Goal: Communication & Community: Connect with others

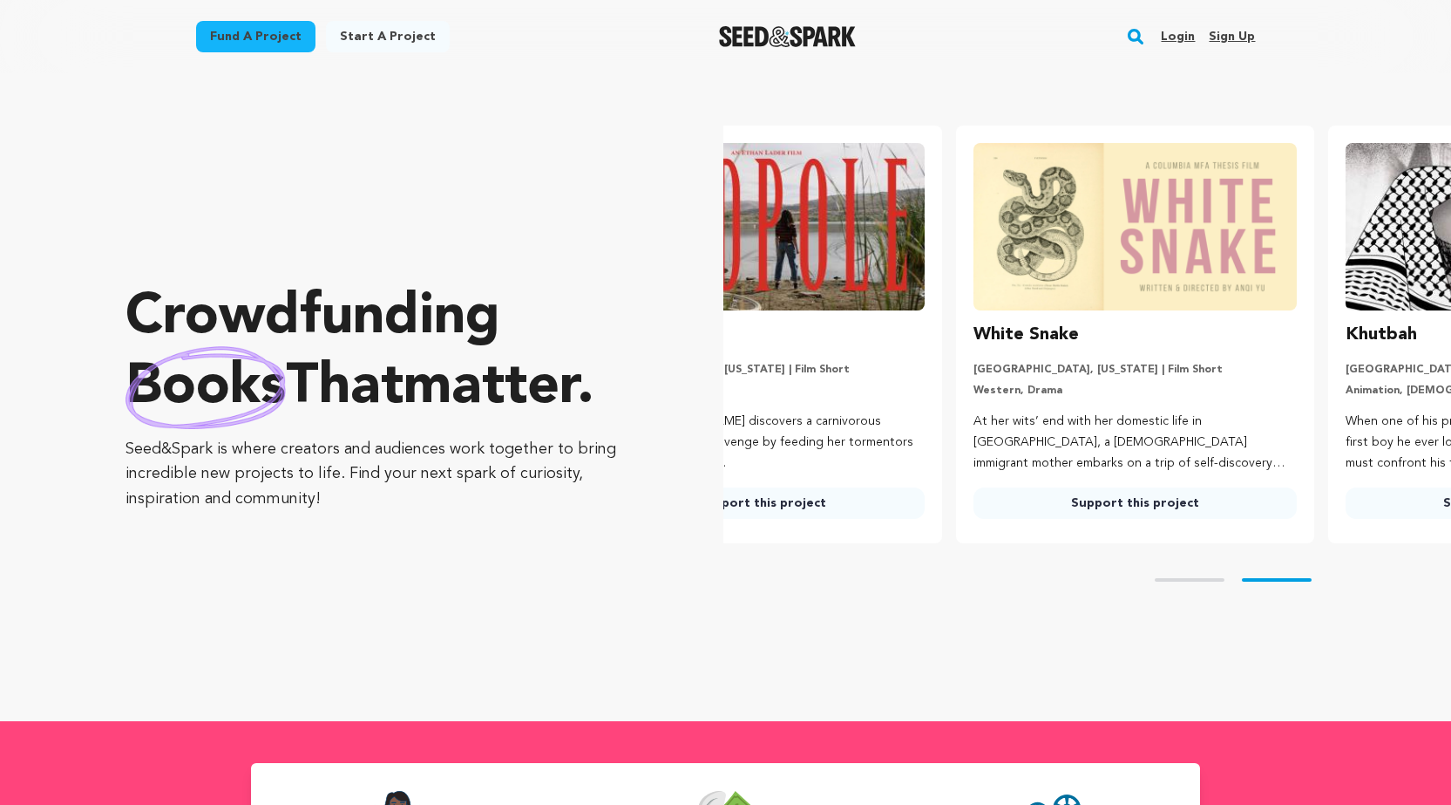
scroll to position [0, 386]
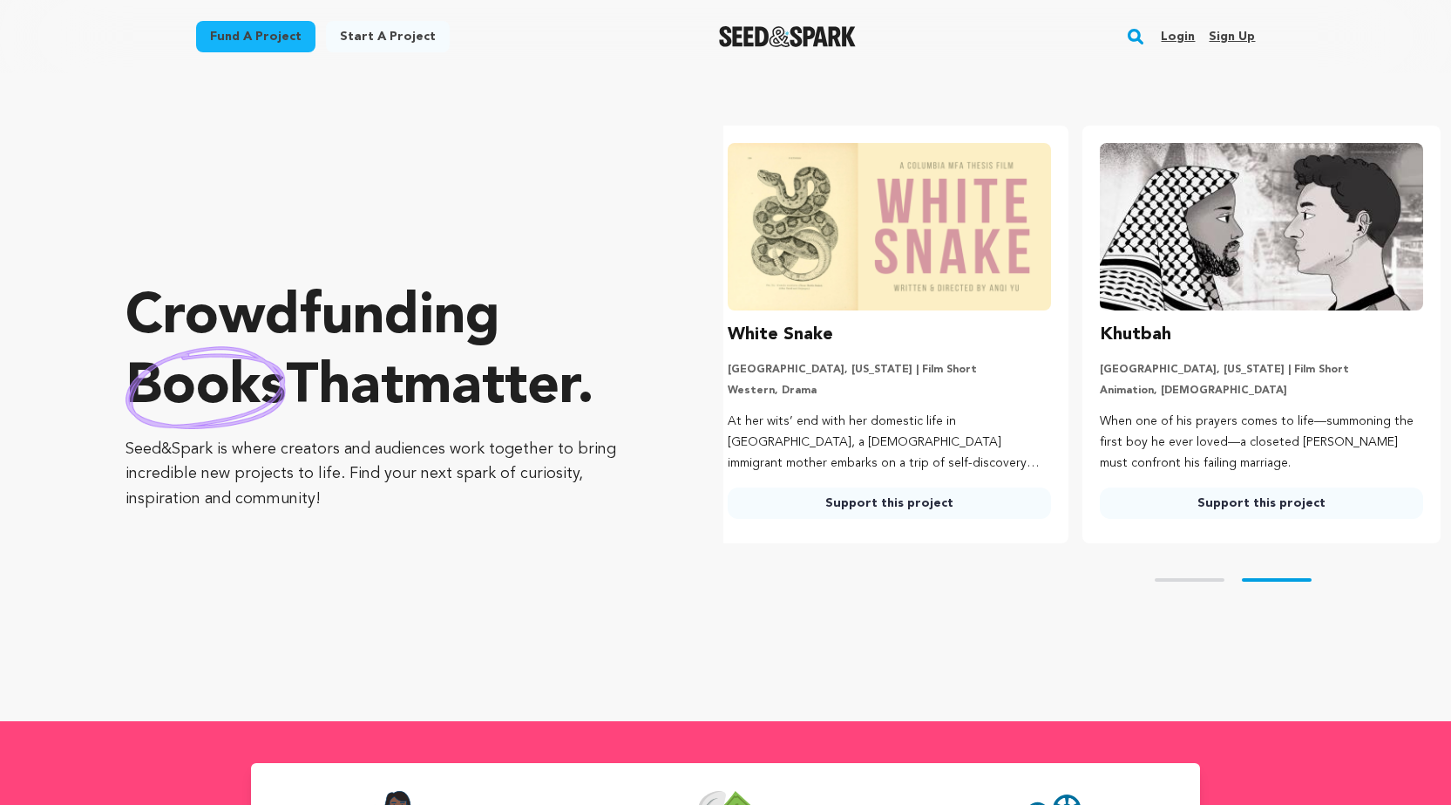
click at [1232, 38] on link "Sign up" at bounding box center [1232, 37] width 46 height 28
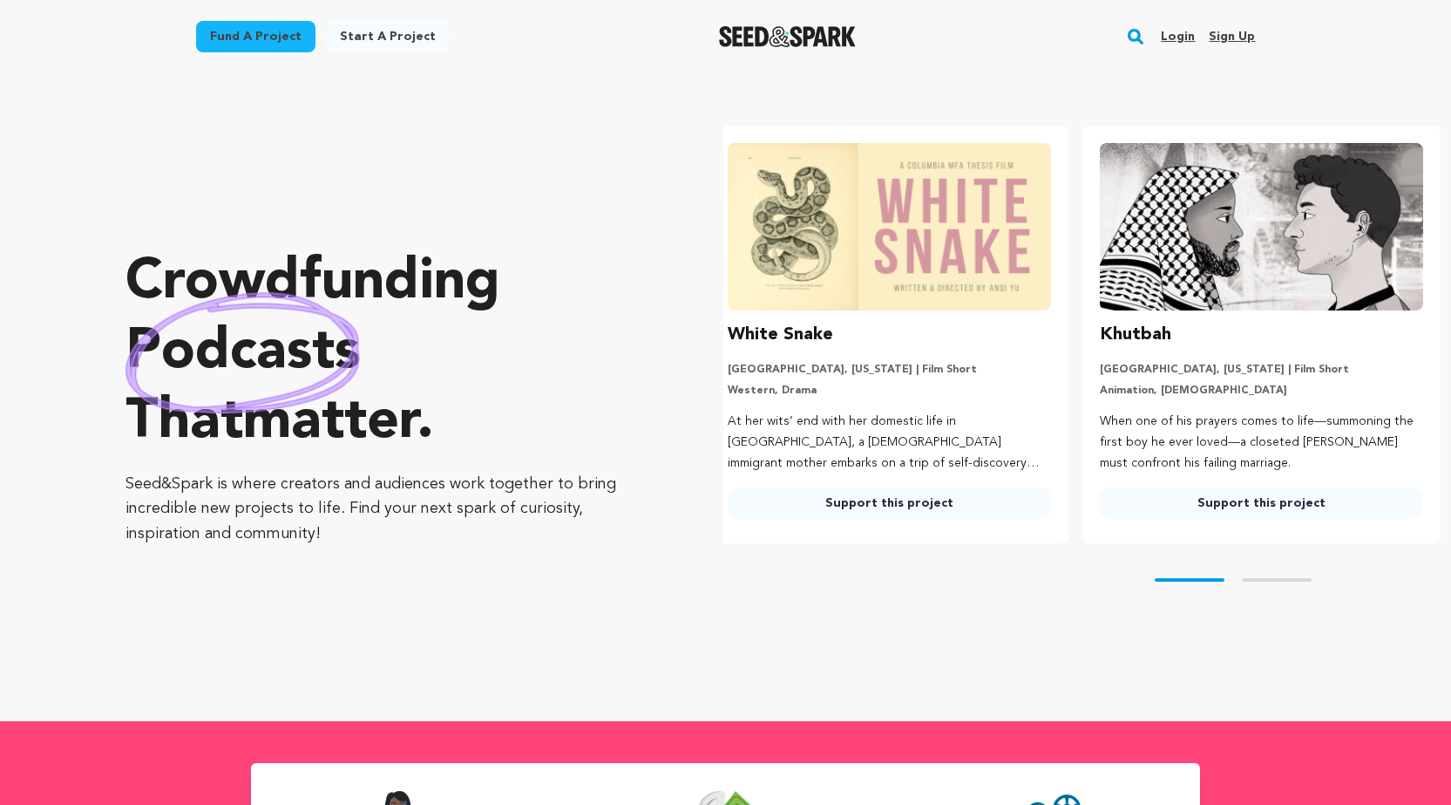
scroll to position [0, 133]
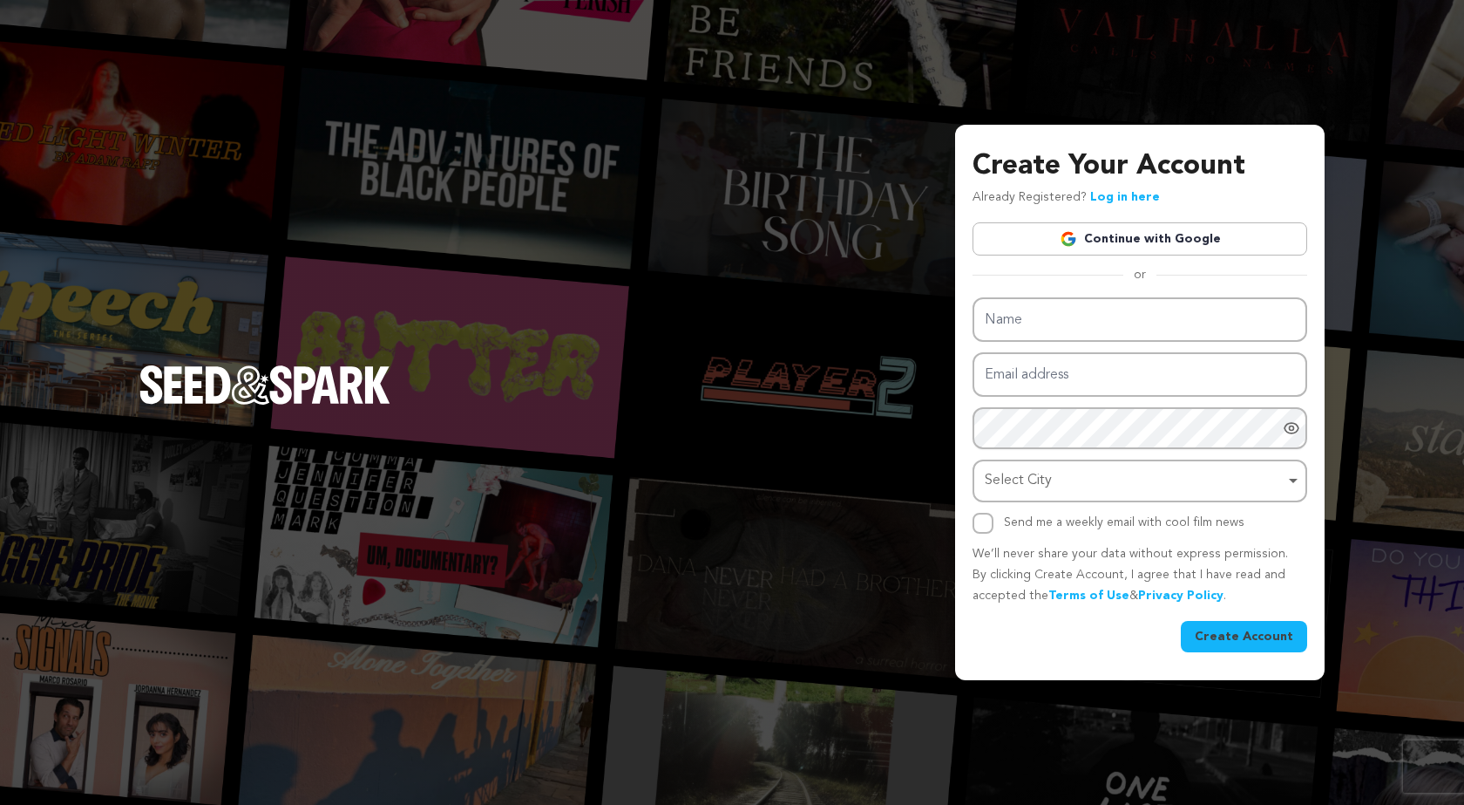
click at [1138, 238] on link "Continue with Google" at bounding box center [1140, 238] width 335 height 33
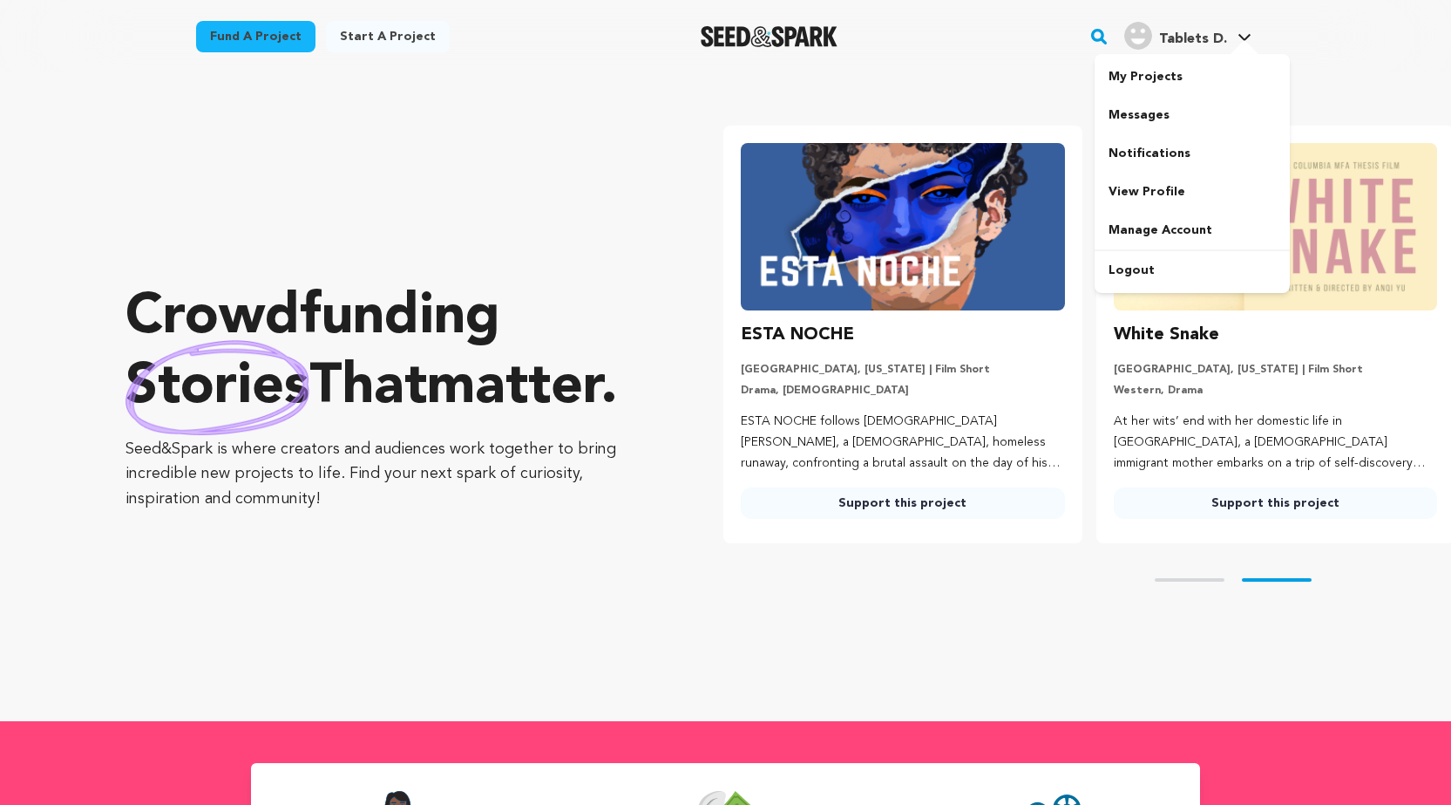
click at [1242, 37] on icon at bounding box center [1245, 37] width 12 height 7
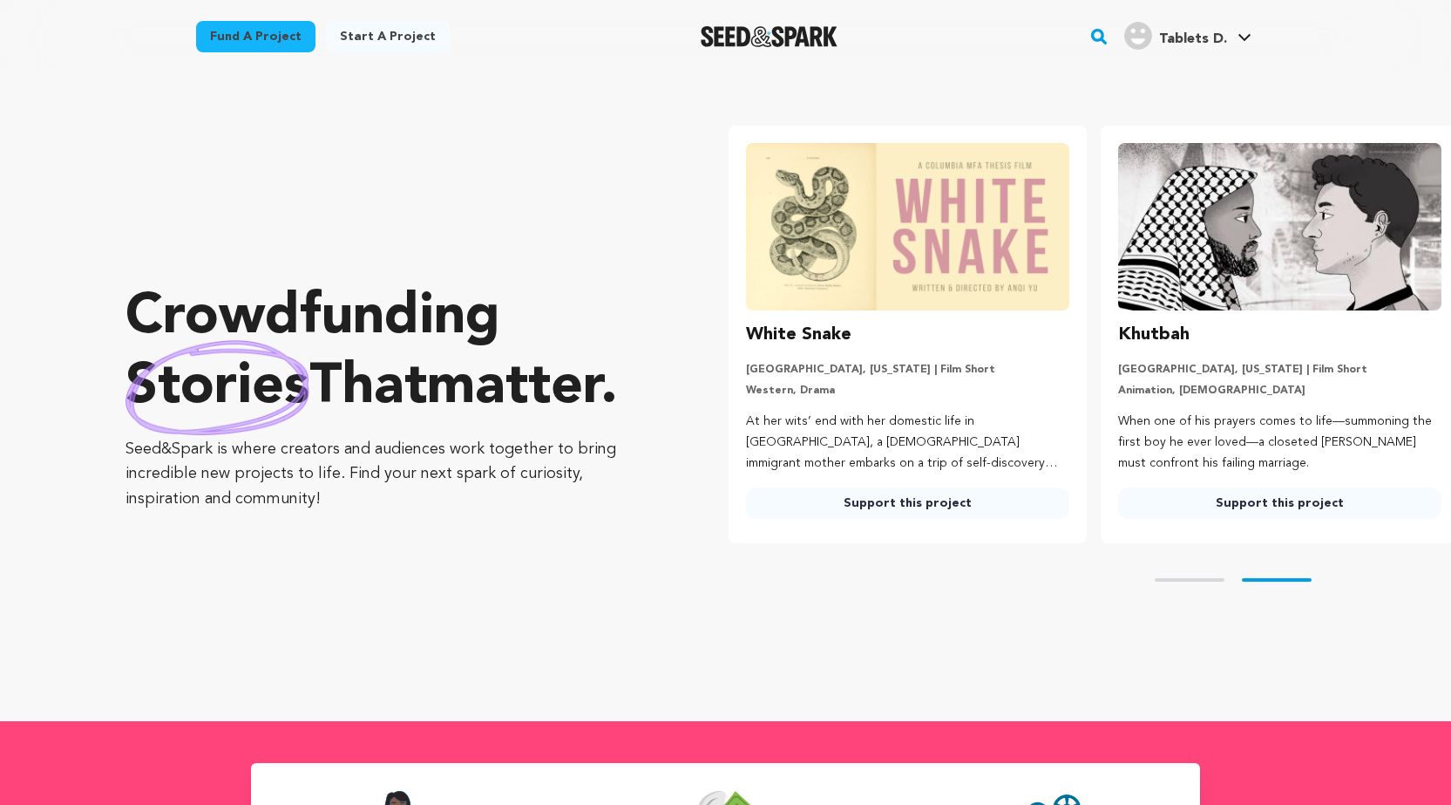
scroll to position [0, 386]
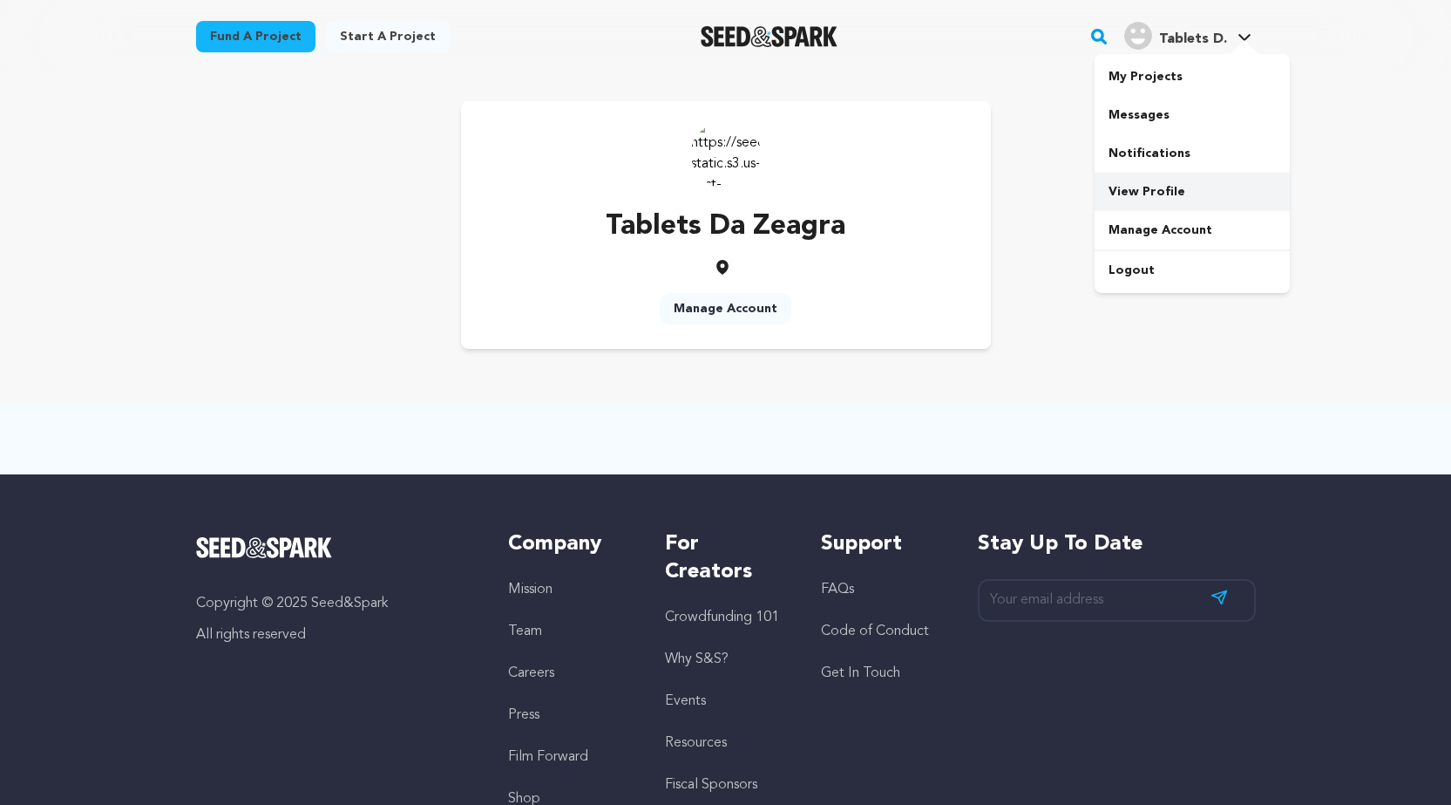
click at [1151, 200] on link "View Profile" at bounding box center [1192, 192] width 195 height 38
